Goal: Information Seeking & Learning: Learn about a topic

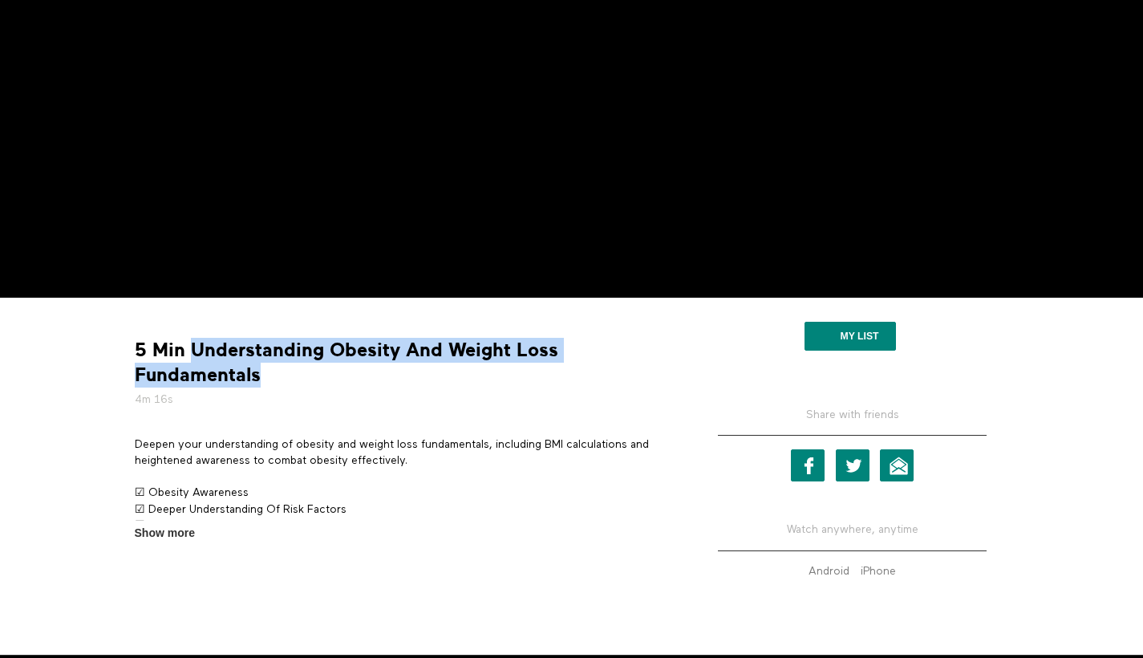
drag, startPoint x: 190, startPoint y: 351, endPoint x: 275, endPoint y: 376, distance: 88.8
click at [275, 376] on strong "5 Min Understanding Obesity And Weight Loss Fundamentals" at bounding box center [403, 363] width 537 height 50
copy strong "Understanding Obesity And Weight Loss Fundamentals"
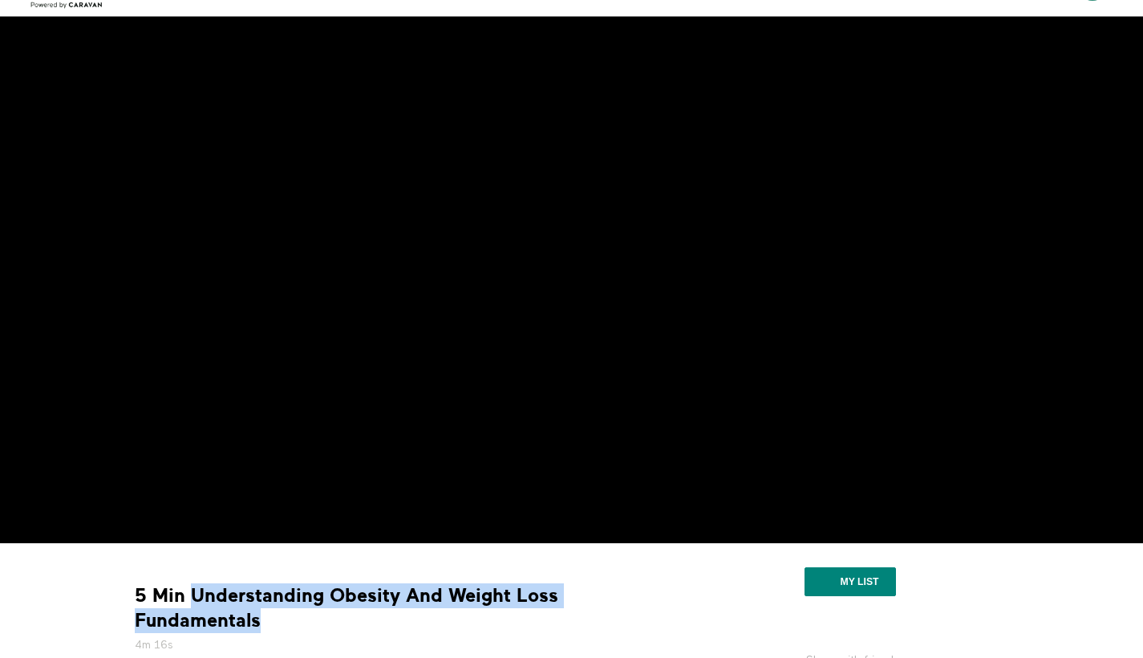
scroll to position [64, 0]
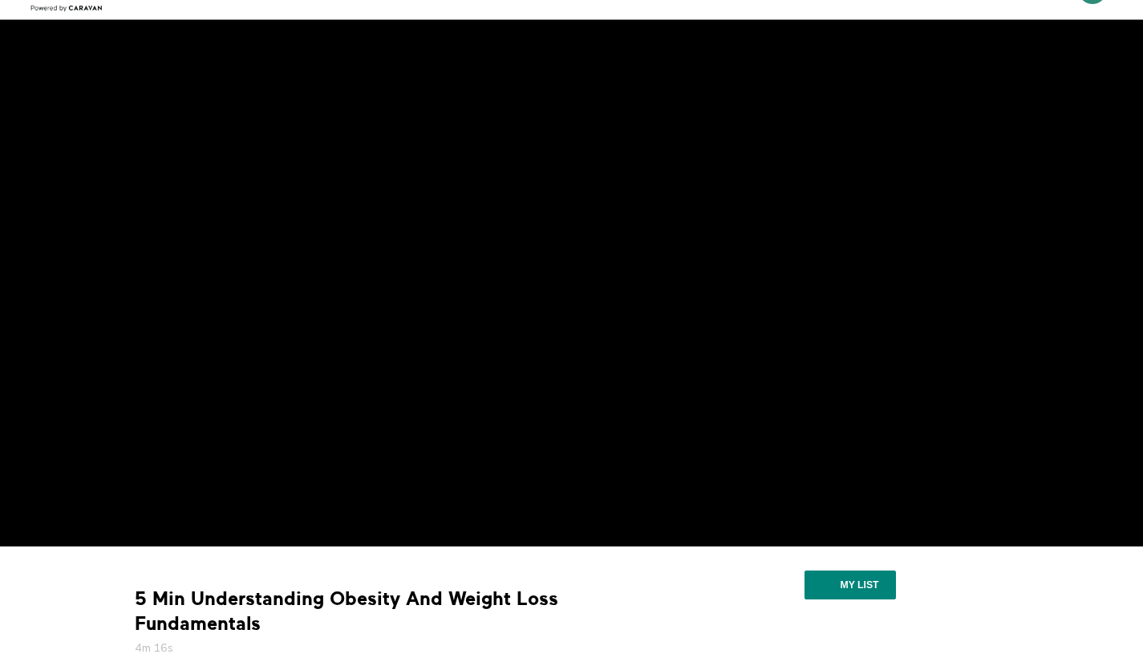
scroll to position [374, 0]
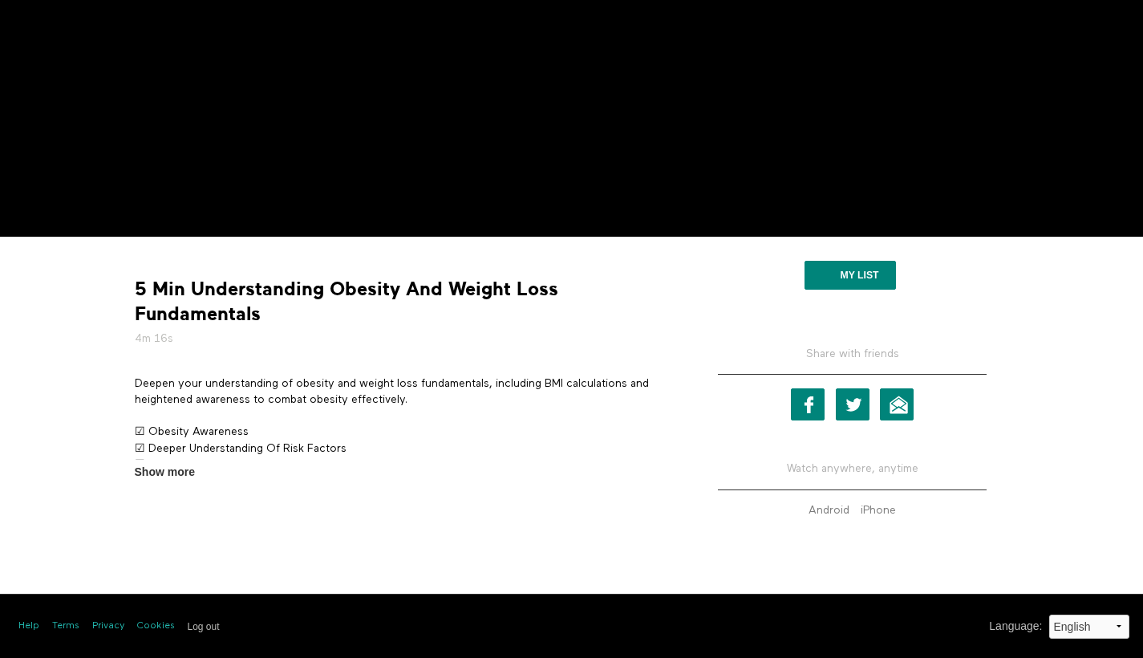
drag, startPoint x: 148, startPoint y: 552, endPoint x: 525, endPoint y: 628, distance: 383.9
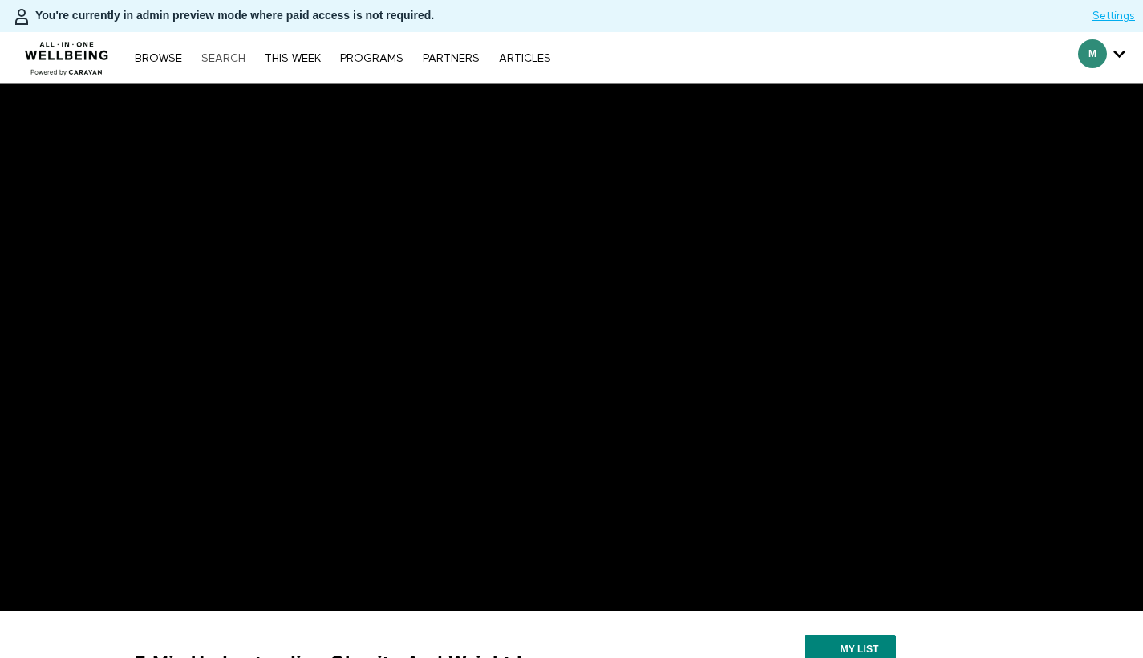
click at [244, 60] on link "Search" at bounding box center [223, 58] width 60 height 11
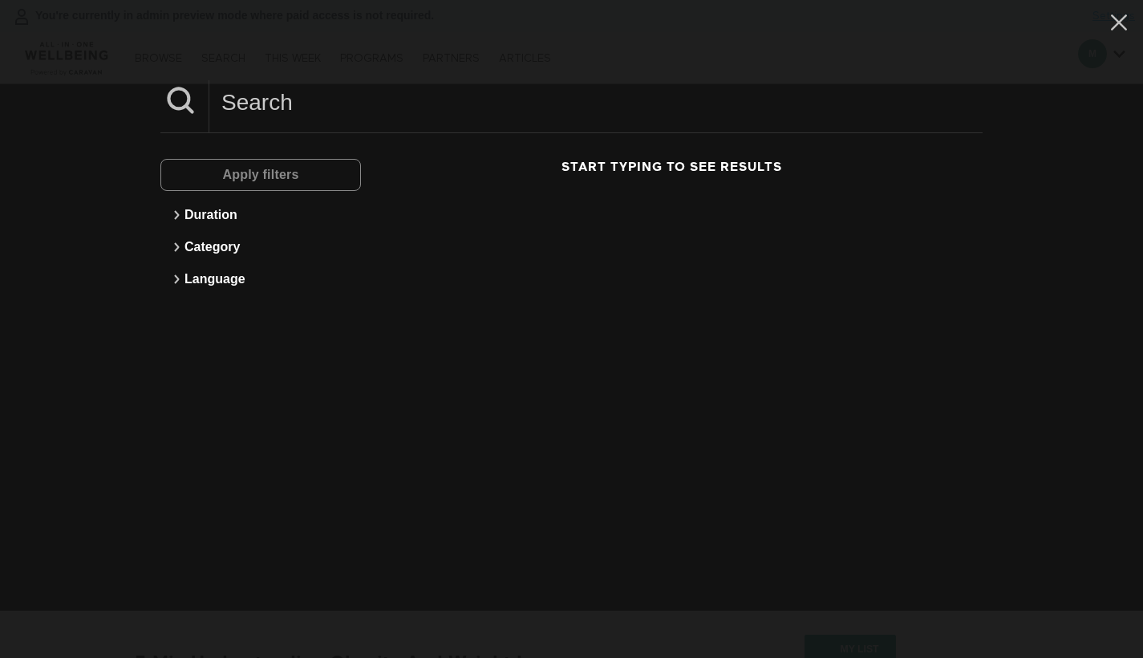
click at [359, 112] on input at bounding box center [595, 102] width 773 height 44
paste input "What Is [MEDICAL_DATA]?"
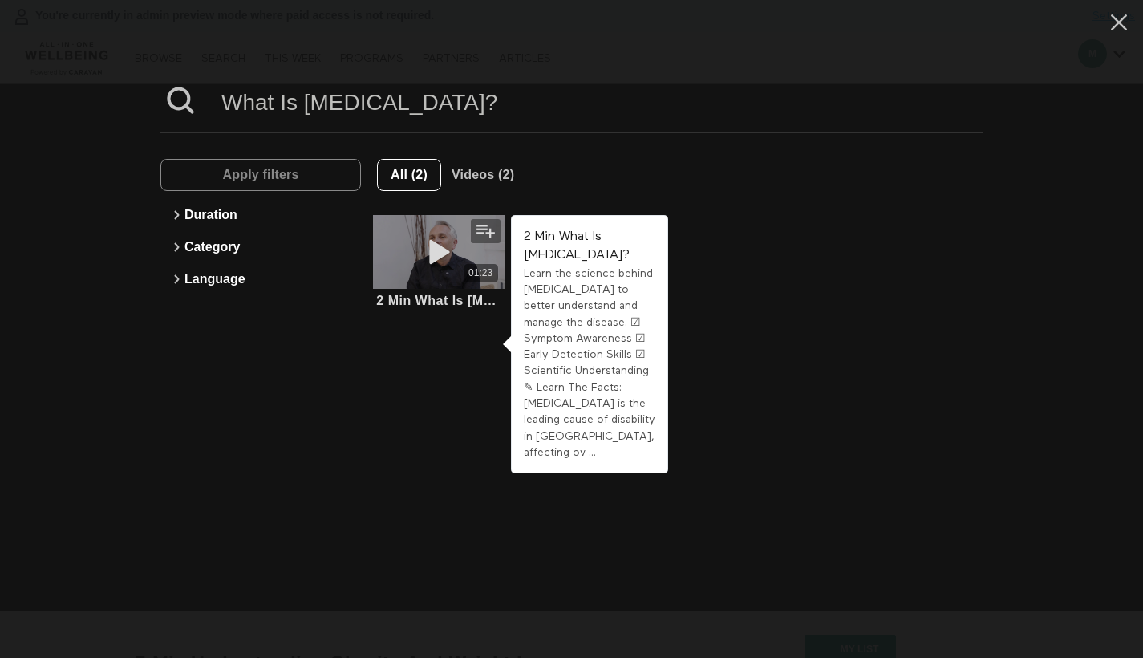
type input "What Is [MEDICAL_DATA]?"
click at [419, 250] on icon at bounding box center [439, 252] width 48 height 28
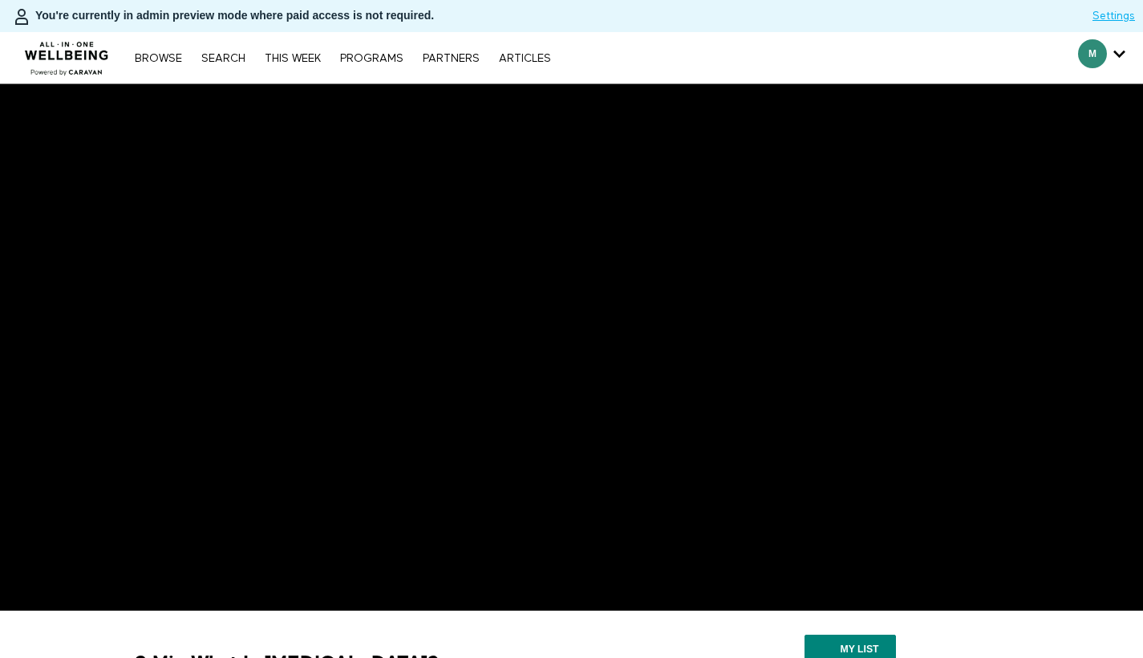
scroll to position [136, 0]
